Goal: Download file/media

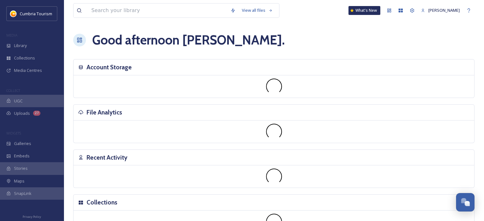
scroll to position [2524, 0]
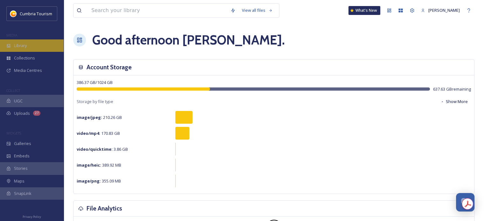
click at [34, 46] on div "Library" at bounding box center [32, 45] width 64 height 12
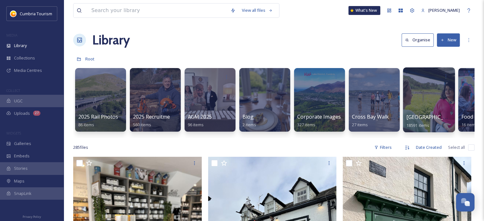
click at [429, 117] on span "[GEOGRAPHIC_DATA]" at bounding box center [432, 117] width 52 height 7
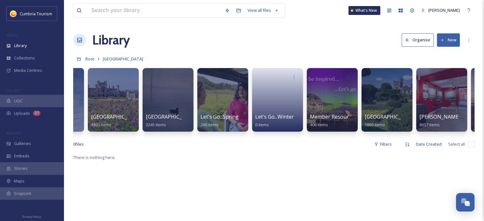
scroll to position [0, 52]
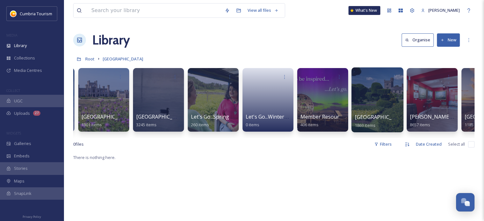
click at [381, 116] on span "[GEOGRAPHIC_DATA]" at bounding box center [381, 117] width 52 height 7
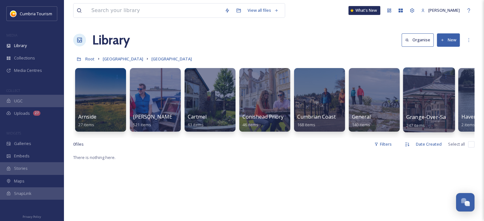
click at [419, 112] on div at bounding box center [429, 99] width 52 height 65
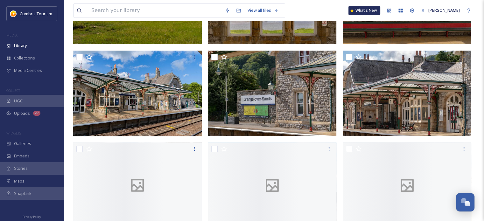
scroll to position [314, 0]
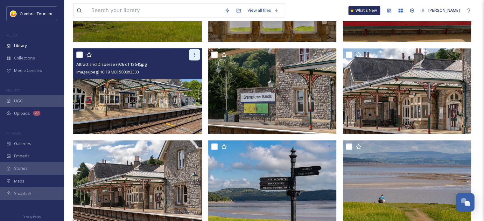
click at [195, 58] on div at bounding box center [194, 54] width 11 height 11
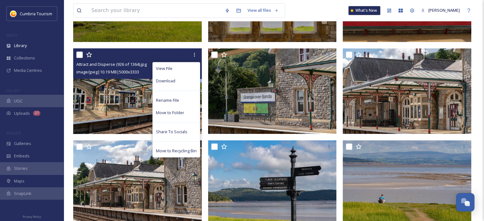
click at [129, 86] on img at bounding box center [137, 91] width 128 height 86
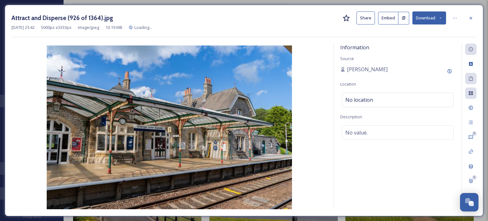
click at [430, 19] on button "Download" at bounding box center [430, 17] width 34 height 13
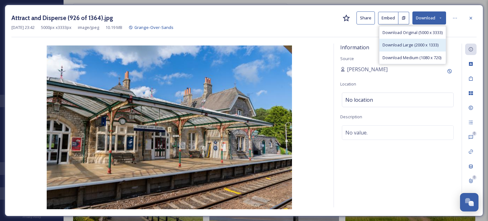
click at [421, 42] on span "Download Large (2000 x 1333)" at bounding box center [411, 45] width 56 height 6
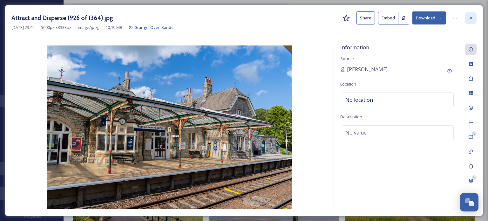
click at [467, 20] on div at bounding box center [471, 17] width 11 height 11
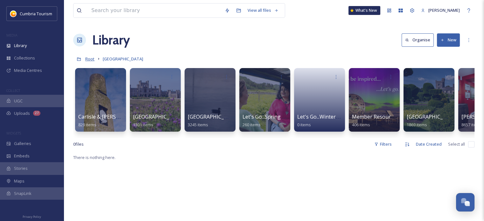
click at [92, 59] on span "Root" at bounding box center [89, 59] width 9 height 6
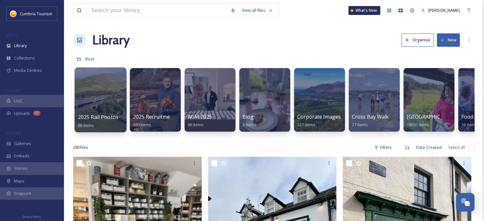
click at [100, 116] on span "2025 Rail Photos" at bounding box center [98, 117] width 41 height 7
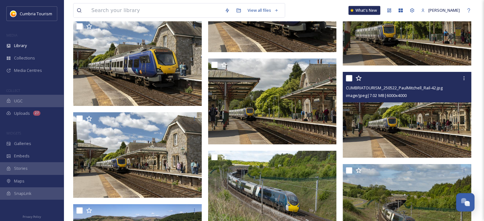
scroll to position [1751, 0]
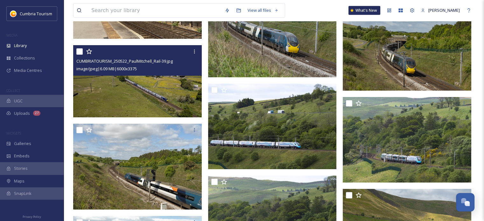
click at [173, 109] on img at bounding box center [137, 81] width 128 height 72
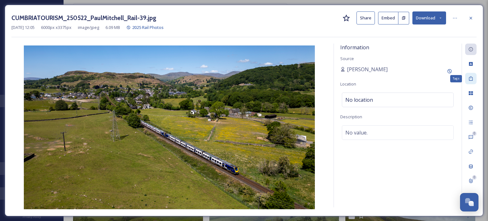
click at [470, 79] on icon at bounding box center [471, 78] width 5 height 5
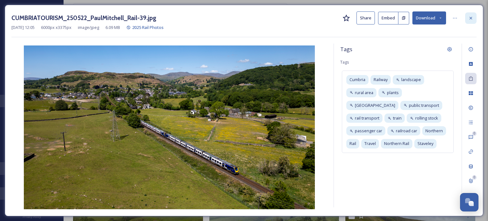
click at [474, 12] on div at bounding box center [471, 17] width 11 height 11
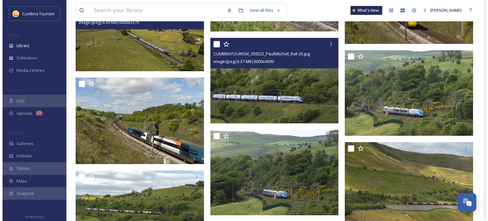
scroll to position [1942, 0]
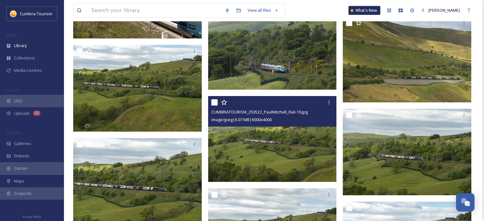
click at [273, 166] on img at bounding box center [272, 139] width 128 height 86
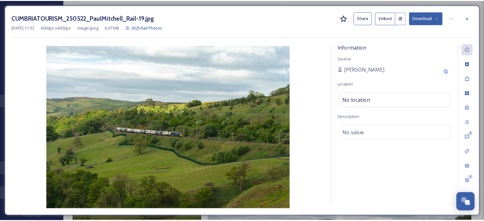
scroll to position [1943, 0]
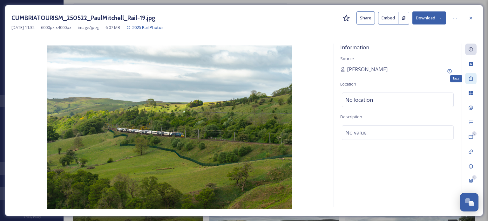
click at [476, 77] on div "Tags" at bounding box center [471, 78] width 11 height 11
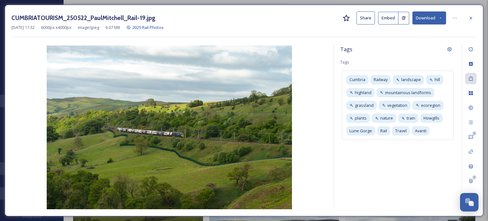
click at [426, 16] on button "Download" at bounding box center [430, 17] width 34 height 13
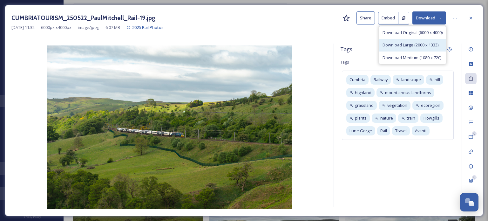
click at [415, 46] on span "Download Large (2000 x 1333)" at bounding box center [411, 45] width 56 height 6
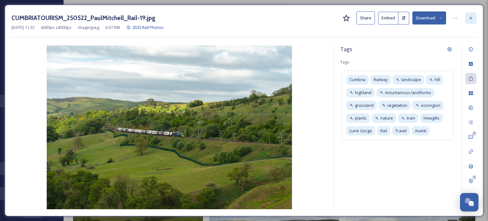
click at [472, 19] on icon at bounding box center [471, 18] width 5 height 5
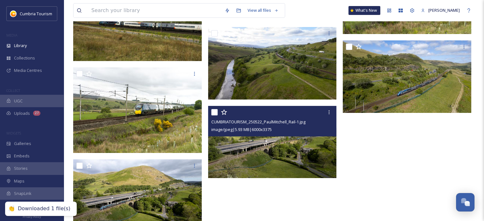
scroll to position [2473, 0]
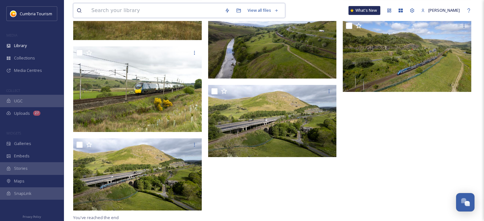
click at [110, 8] on input at bounding box center [154, 10] width 133 height 14
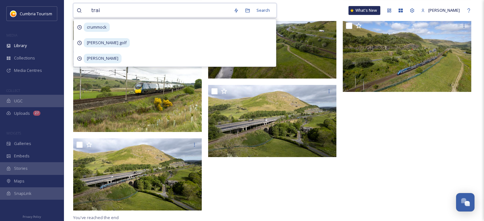
type input "train"
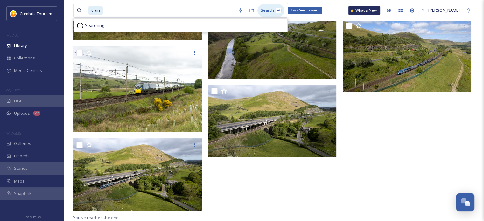
click at [265, 8] on div "Search Press Enter to search" at bounding box center [270, 10] width 27 height 12
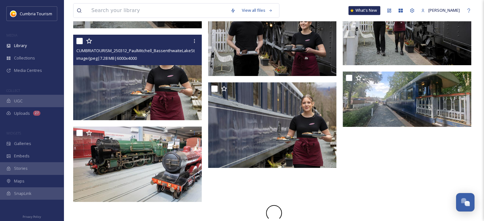
scroll to position [2910, 0]
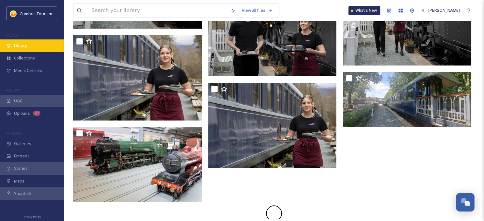
click at [29, 47] on div "Library" at bounding box center [32, 45] width 64 height 12
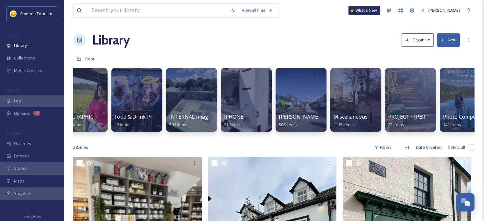
scroll to position [0, 352]
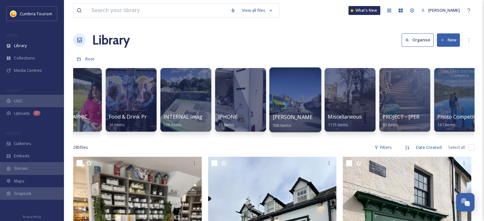
click at [294, 115] on span "[PERSON_NAME] Uploads" at bounding box center [304, 117] width 63 height 7
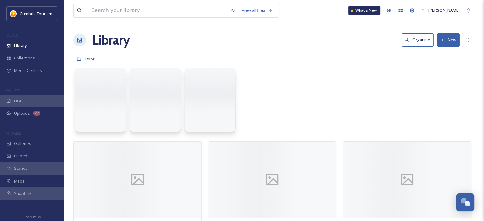
scroll to position [2543, 0]
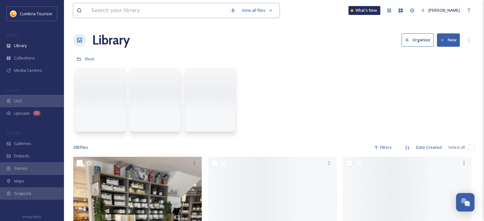
click at [107, 3] on div "View all files What's New [PERSON_NAME]" at bounding box center [273, 10] width 401 height 21
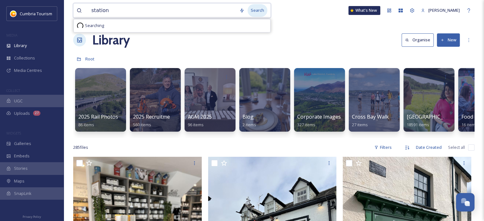
type input "station"
click at [247, 12] on div "Search" at bounding box center [257, 10] width 20 height 12
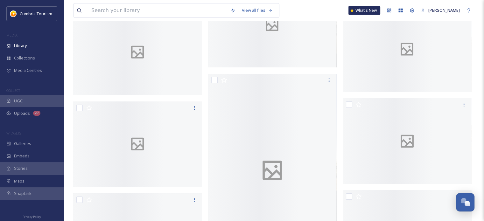
scroll to position [14801, 0]
